Goal: Check status: Check status

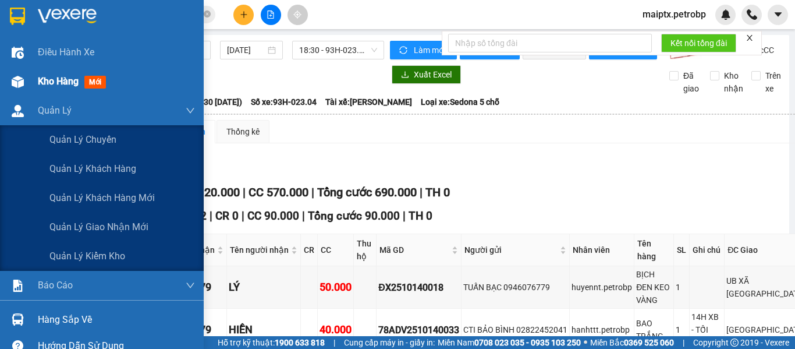
scroll to position [640, 0]
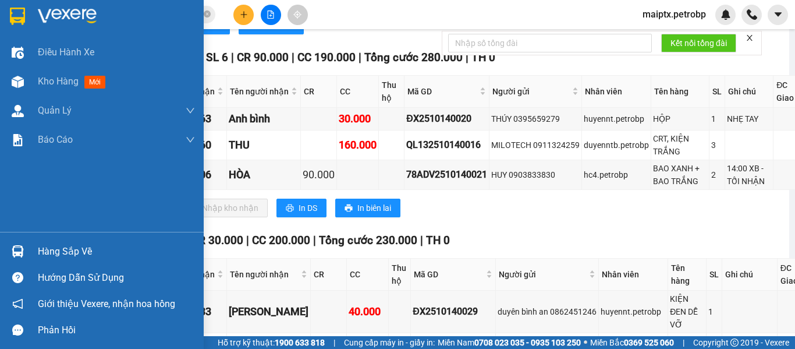
click at [22, 250] on img at bounding box center [18, 251] width 12 height 12
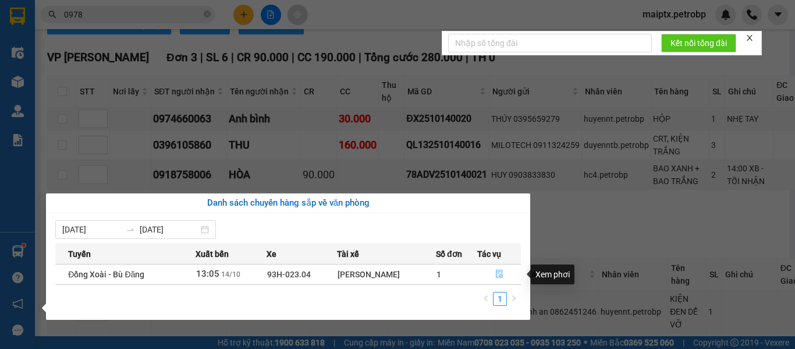
click at [498, 274] on icon "file-done" at bounding box center [499, 274] width 8 height 8
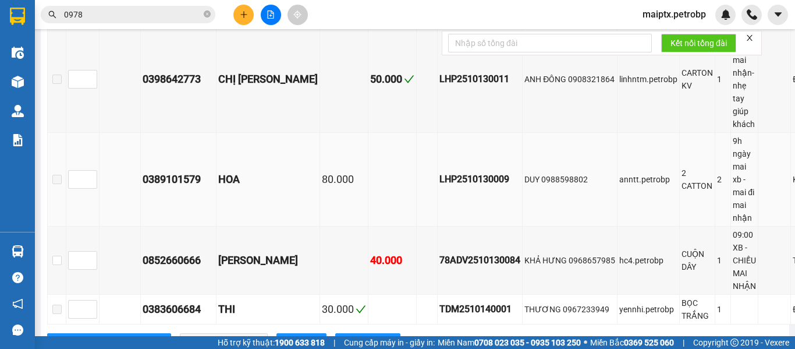
scroll to position [1044, 0]
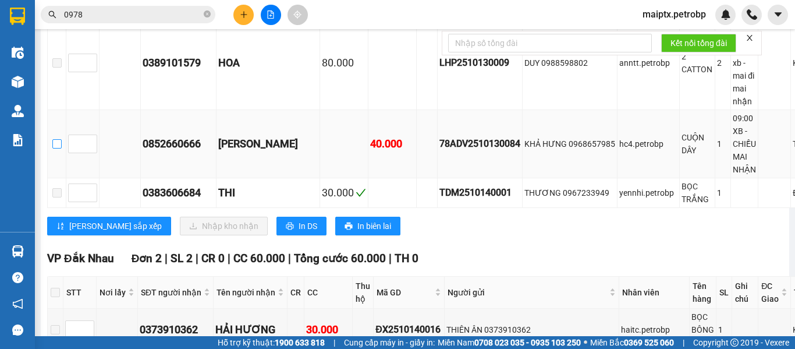
click at [53, 148] on input "checkbox" at bounding box center [56, 143] width 9 height 9
checkbox input "true"
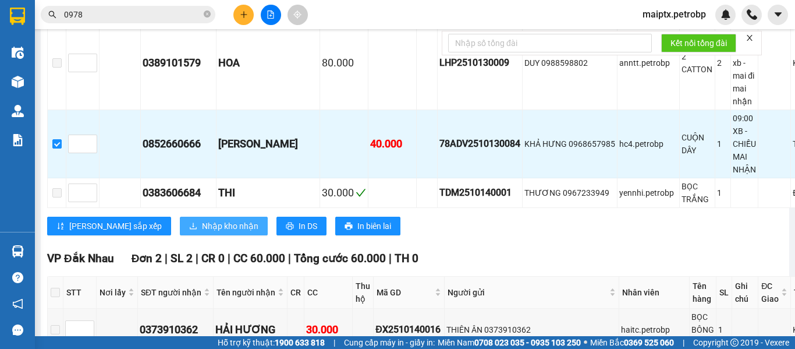
click at [202, 232] on span "Nhập kho nhận" at bounding box center [230, 225] width 56 height 13
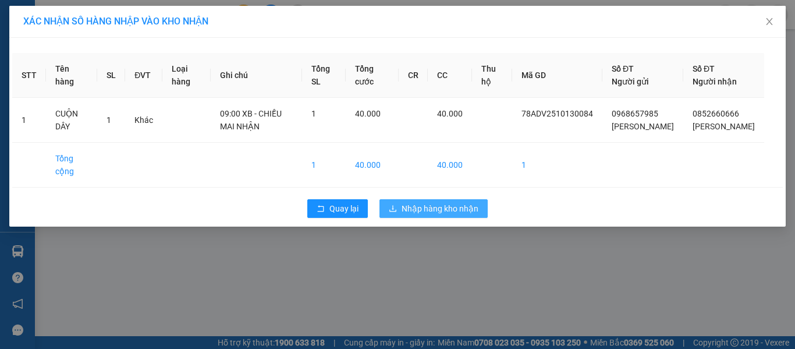
drag, startPoint x: 445, startPoint y: 219, endPoint x: 459, endPoint y: 271, distance: 53.5
click at [446, 215] on span "Nhập hàng kho nhận" at bounding box center [440, 208] width 77 height 13
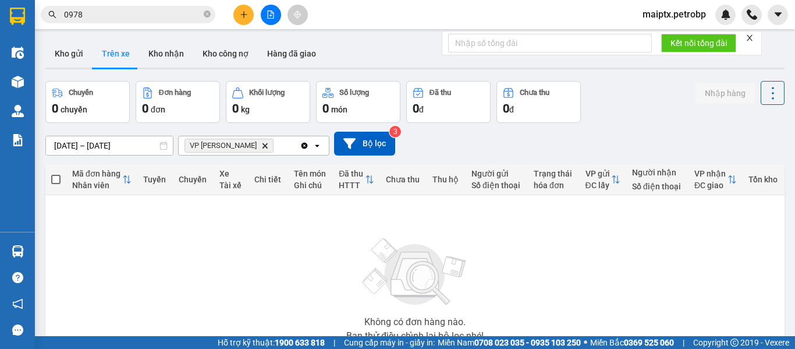
click at [80, 247] on div "Không có đơn hàng nào. Bạn thử điều chỉnh lại bộ lọc nhé!" at bounding box center [415, 286] width 728 height 175
click at [62, 47] on button "Kho gửi" at bounding box center [68, 54] width 47 height 28
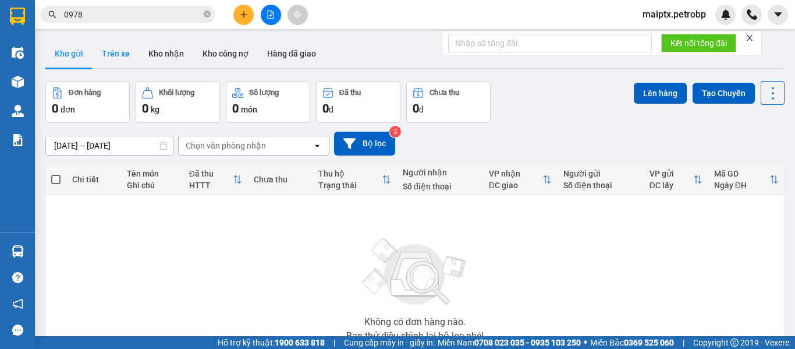
click at [114, 54] on button "Trên xe" at bounding box center [116, 54] width 47 height 28
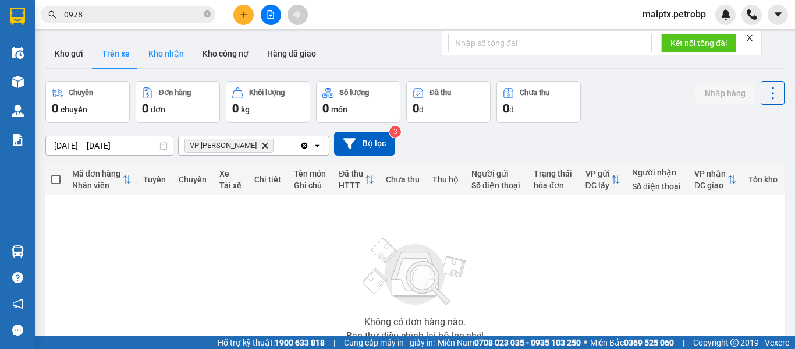
click at [165, 63] on button "Kho nhận" at bounding box center [166, 54] width 54 height 28
type input "[DATE] – [DATE]"
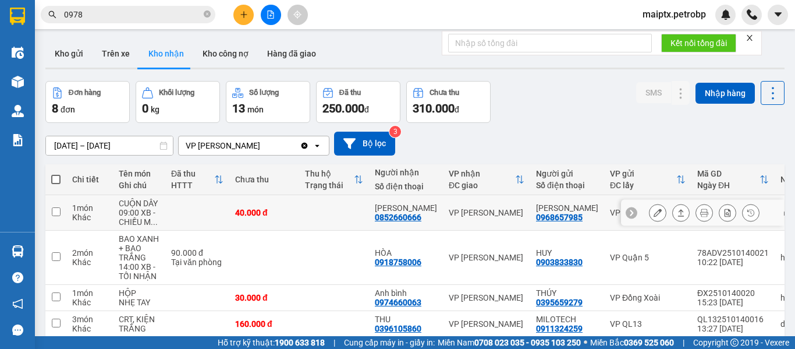
scroll to position [116, 0]
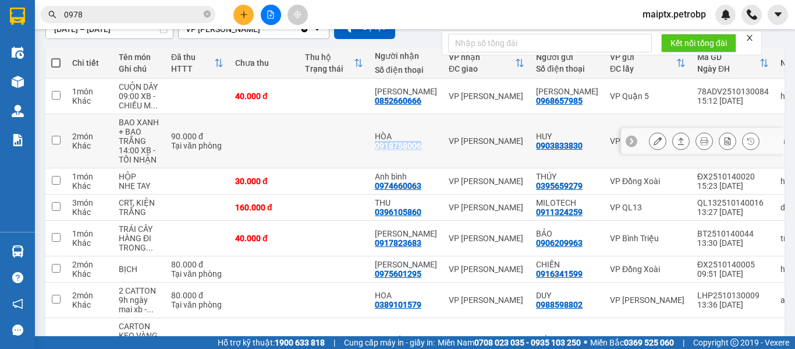
drag, startPoint x: 422, startPoint y: 144, endPoint x: 370, endPoint y: 149, distance: 52.0
click at [370, 149] on td "HÒA 0918758006" at bounding box center [406, 141] width 74 height 54
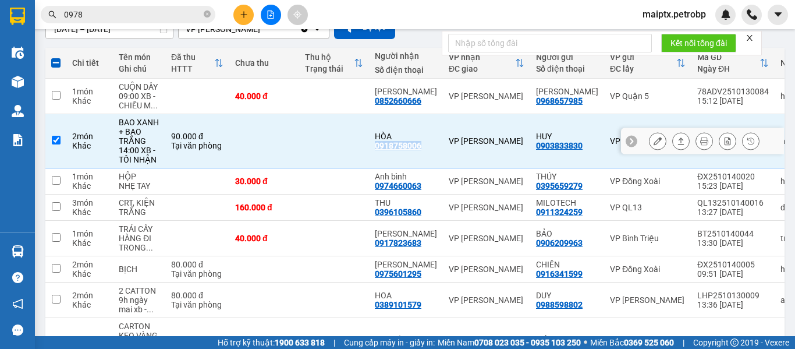
copy div "0918758006"
click at [153, 155] on div "14:00 XB - TỐI NHẬN" at bounding box center [139, 155] width 41 height 19
checkbox input "false"
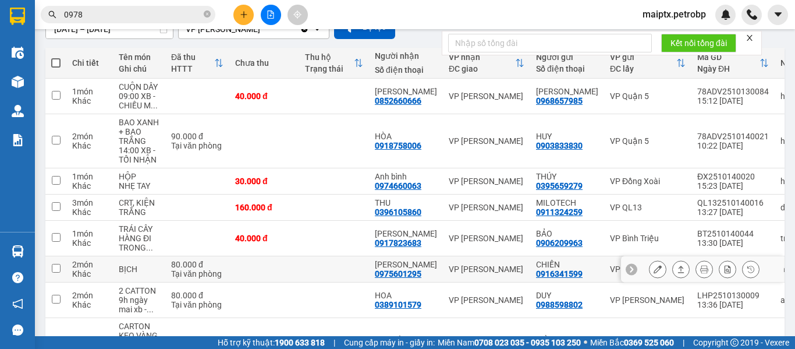
scroll to position [175, 0]
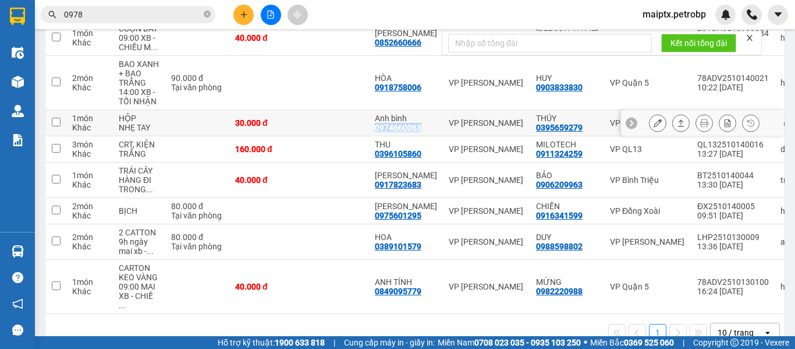
drag, startPoint x: 423, startPoint y: 131, endPoint x: 377, endPoint y: 132, distance: 46.0
click at [377, 132] on div "Anh bình 0974660063" at bounding box center [406, 123] width 62 height 19
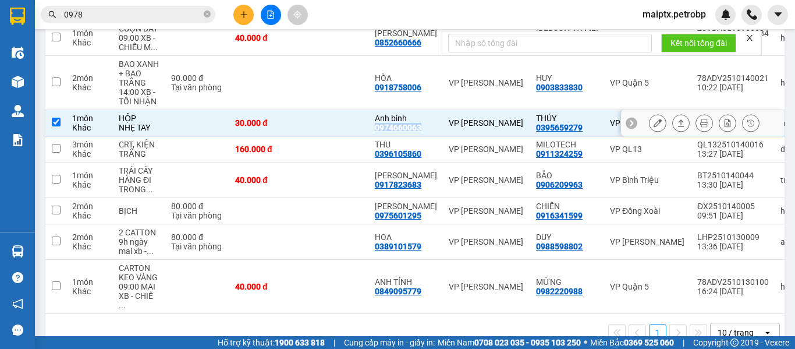
copy div "0974660063"
click at [171, 126] on td at bounding box center [197, 123] width 64 height 26
checkbox input "false"
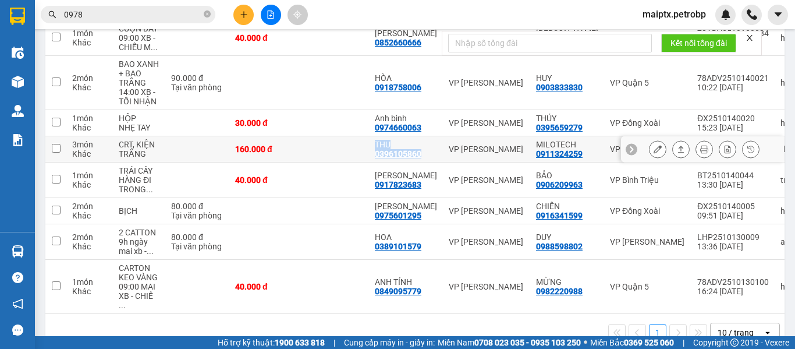
drag, startPoint x: 424, startPoint y: 154, endPoint x: 369, endPoint y: 160, distance: 55.6
click at [369, 160] on tr "3 món Khác CRT, KIỆN TRẮNG 160.000 đ THU 0396105860 VP [PERSON_NAME] 0911324259…" at bounding box center [473, 149] width 857 height 26
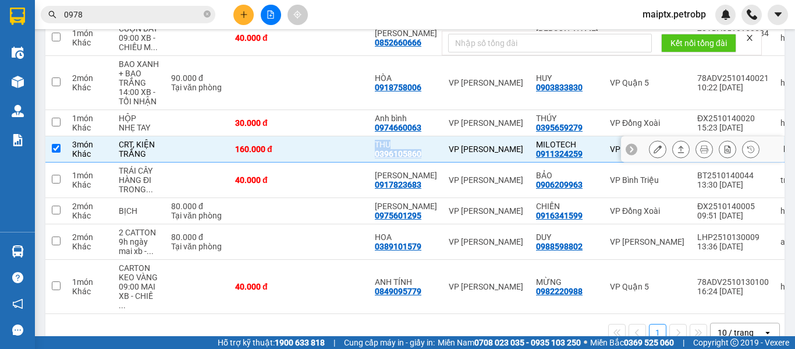
click at [412, 154] on div "0396105860" at bounding box center [398, 153] width 47 height 9
drag, startPoint x: 420, startPoint y: 154, endPoint x: 373, endPoint y: 159, distance: 46.9
click at [373, 159] on td "THU 0396105860" at bounding box center [406, 149] width 74 height 26
checkbox input "false"
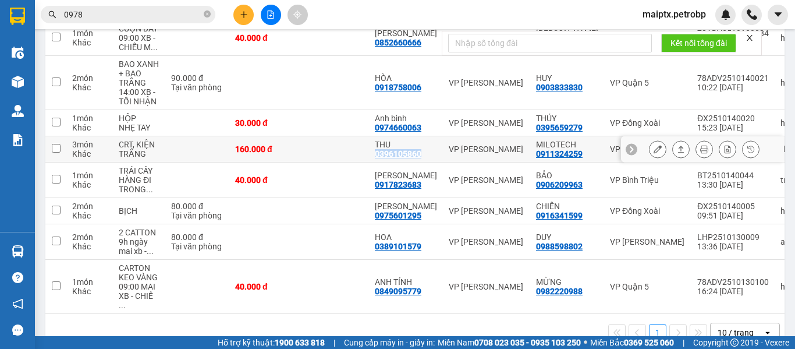
copy div "0396105860"
click at [182, 332] on div "1 10 / trang open" at bounding box center [415, 333] width 730 height 20
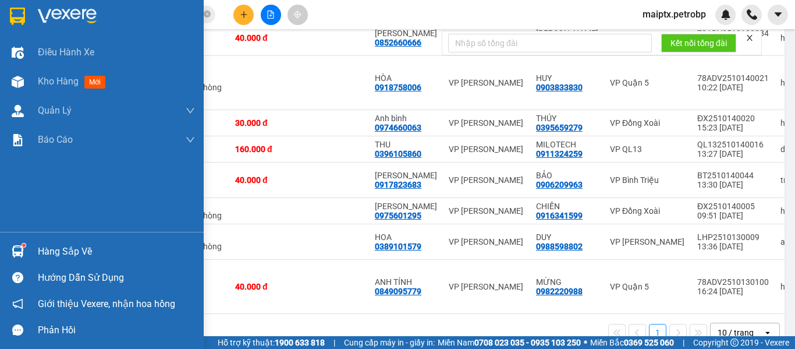
drag, startPoint x: 43, startPoint y: 250, endPoint x: 83, endPoint y: 259, distance: 41.2
click at [43, 250] on div "Hàng sắp về" at bounding box center [116, 251] width 157 height 17
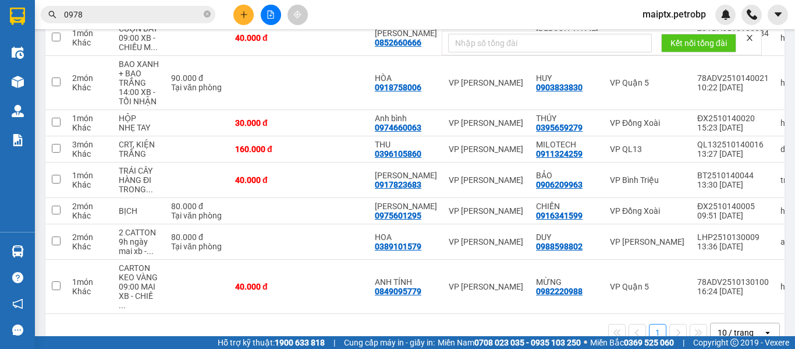
click at [522, 328] on section "Kết quả tìm kiếm ( 7893 ) Bộ lọc Mã ĐH Trạng thái Món hàng Tổng cước Chưa cước …" at bounding box center [397, 174] width 795 height 349
click at [134, 328] on div "1 10 / trang open" at bounding box center [415, 333] width 730 height 20
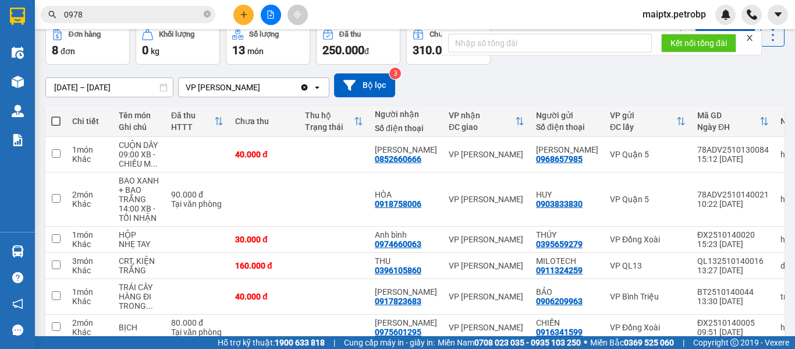
scroll to position [0, 0]
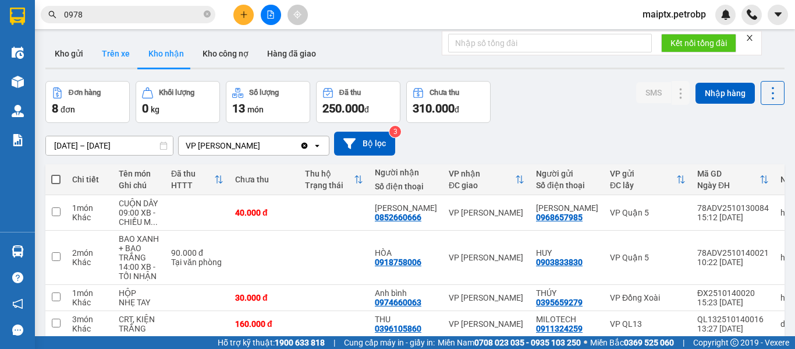
click at [103, 55] on button "Trên xe" at bounding box center [116, 54] width 47 height 28
type input "[DATE] – [DATE]"
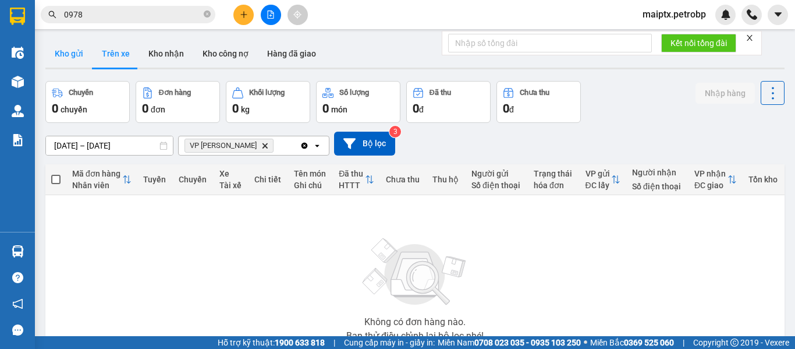
click at [85, 56] on button "Kho gửi" at bounding box center [68, 54] width 47 height 28
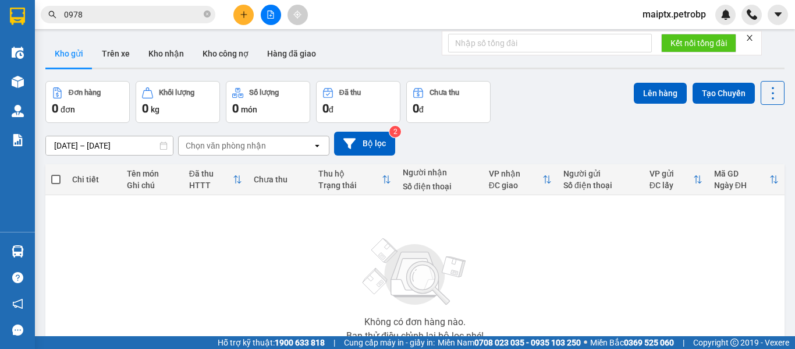
click at [174, 277] on div "Không có đơn hàng nào. Bạn thử điều chỉnh lại bộ lọc nhé!" at bounding box center [415, 286] width 728 height 175
click at [116, 50] on button "Trên xe" at bounding box center [116, 54] width 47 height 28
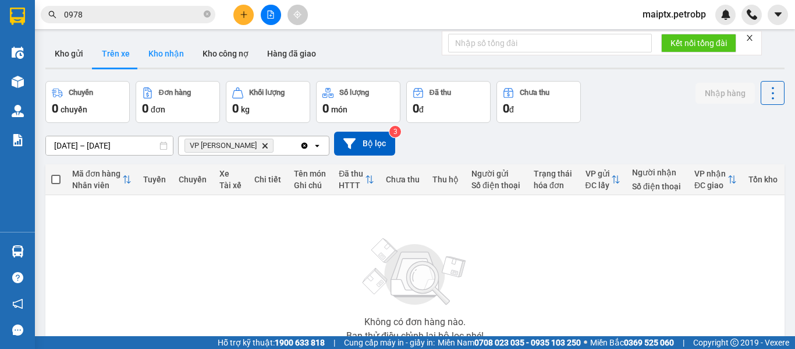
click at [157, 55] on button "Kho nhận" at bounding box center [166, 54] width 54 height 28
type input "[DATE] – [DATE]"
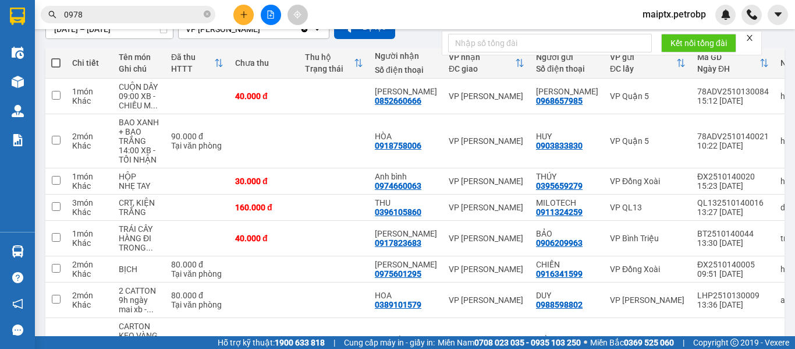
scroll to position [175, 0]
